Goal: Task Accomplishment & Management: Complete application form

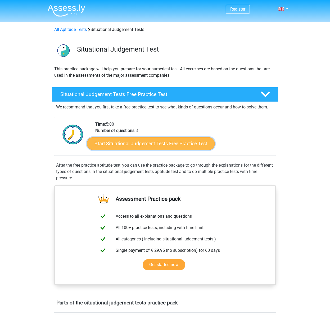
click at [154, 146] on link "Start Situational Judgement Tests Free Practice Test" at bounding box center [151, 143] width 128 height 13
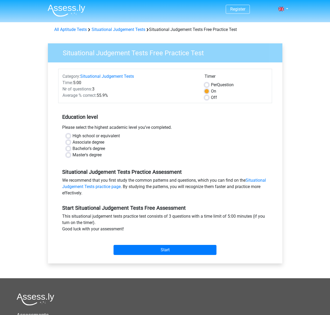
click at [97, 158] on label "Master's degree" at bounding box center [87, 155] width 29 height 6
click at [70, 157] on input "Master's degree" at bounding box center [68, 154] width 4 height 5
radio input "true"
click at [165, 251] on input "Start" at bounding box center [165, 250] width 103 height 10
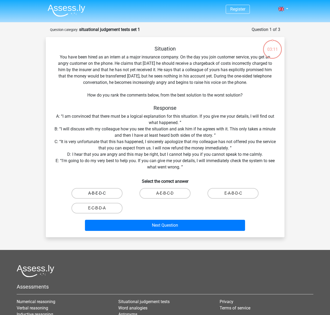
click at [97, 192] on label "A-B-E-D-C" at bounding box center [96, 193] width 51 height 11
click at [97, 194] on input "A-B-E-D-C" at bounding box center [98, 195] width 3 height 3
radio input "true"
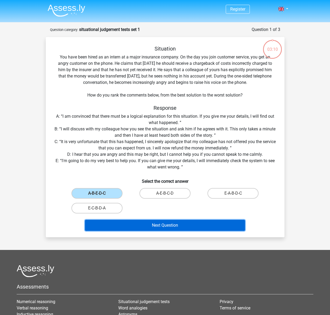
click at [175, 226] on button "Next Question" at bounding box center [165, 225] width 160 height 11
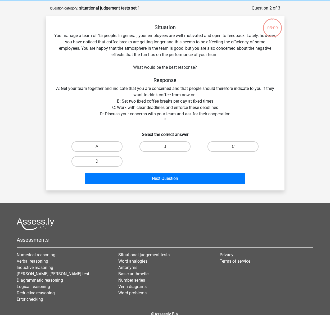
scroll to position [26, 0]
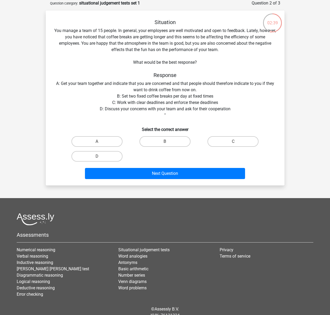
click at [96, 157] on label "D" at bounding box center [96, 156] width 51 height 11
click at [97, 157] on input "D" at bounding box center [98, 157] width 3 height 3
radio input "true"
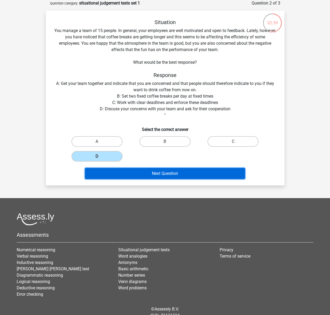
click at [140, 172] on button "Next Question" at bounding box center [165, 173] width 160 height 11
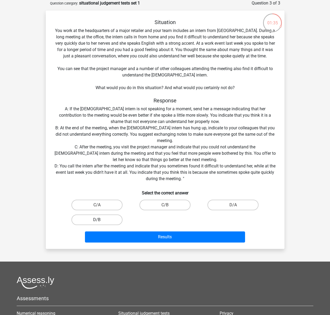
click at [101, 222] on label "D/B" at bounding box center [96, 220] width 51 height 11
click at [100, 222] on input "D/B" at bounding box center [98, 221] width 3 height 3
radio input "true"
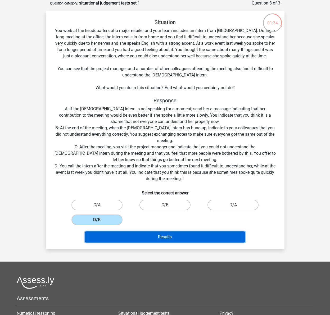
click at [184, 232] on button "Results" at bounding box center [165, 237] width 160 height 11
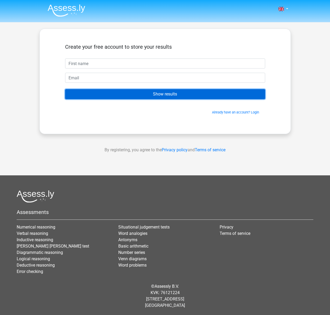
click at [165, 89] on input "Show results" at bounding box center [165, 94] width 200 height 10
click at [162, 93] on input "Show results" at bounding box center [165, 94] width 200 height 10
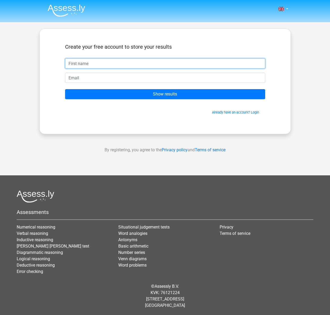
click at [101, 66] on input "text" at bounding box center [165, 64] width 200 height 10
type input "Joe"
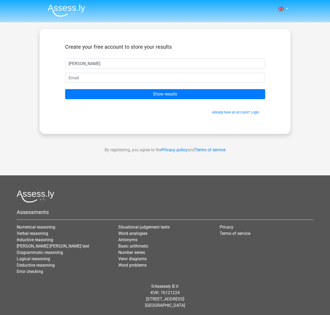
click at [118, 72] on form "Create your free account to store your results Joe Show results Already have an…" at bounding box center [165, 79] width 200 height 71
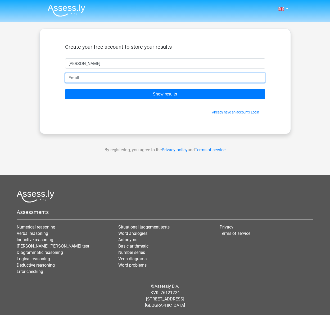
click at [115, 79] on input "email" at bounding box center [165, 78] width 200 height 10
type input "joe@hotmail.com"
click at [65, 89] on input "Show results" at bounding box center [165, 94] width 200 height 10
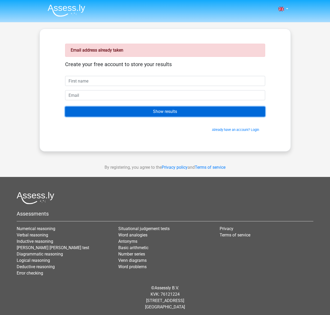
click at [134, 112] on input "Show results" at bounding box center [165, 112] width 200 height 10
